Goal: Check status: Check status

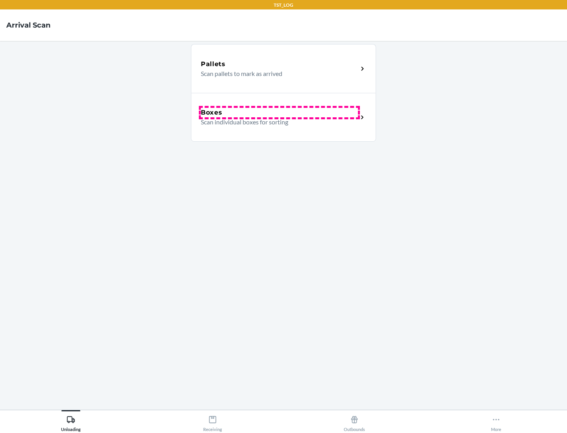
click at [279, 113] on div "Boxes" at bounding box center [279, 112] width 157 height 9
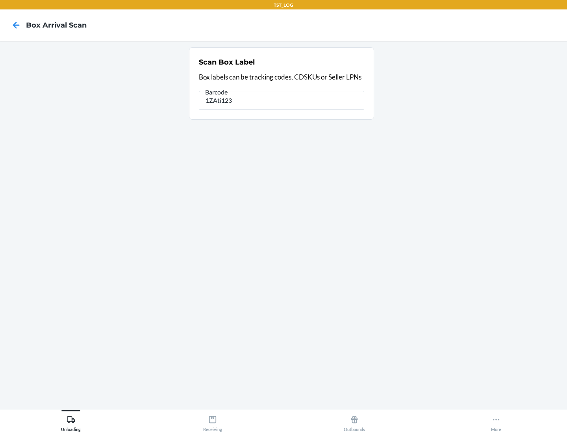
type input "1ZAti123"
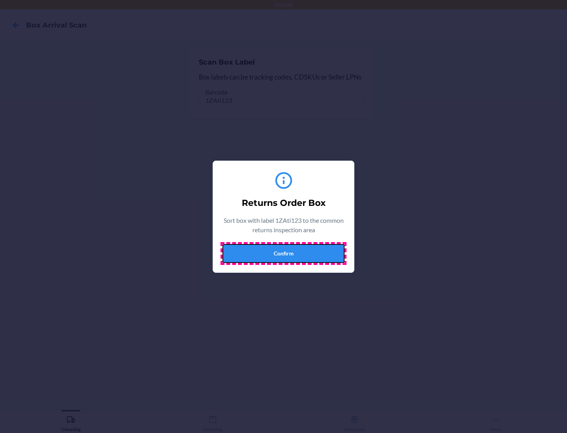
click at [283, 253] on button "Confirm" at bounding box center [283, 253] width 122 height 19
